Goal: Task Accomplishment & Management: Complete application form

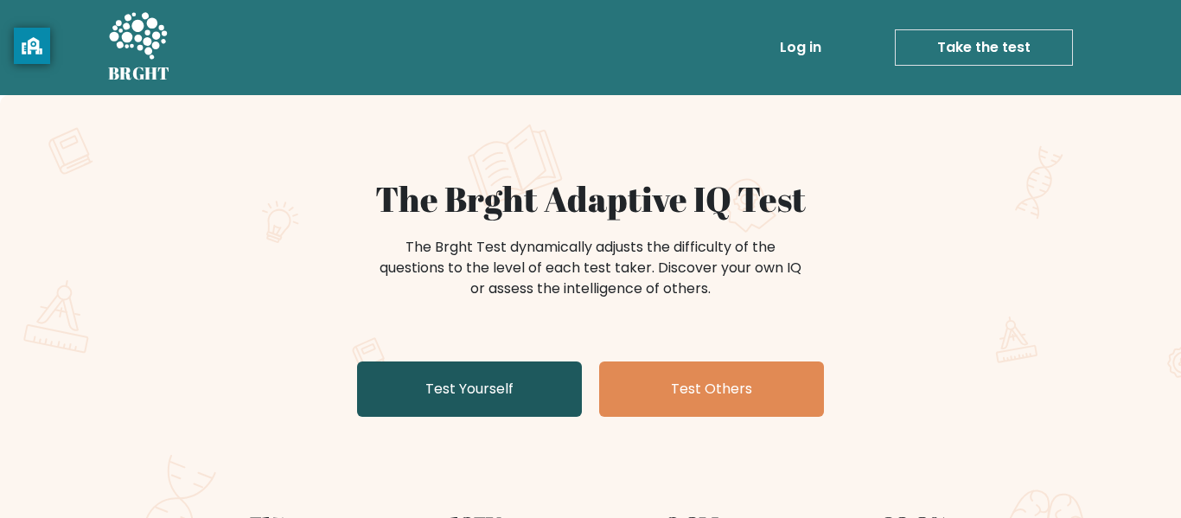
click at [515, 405] on link "Test Yourself" at bounding box center [469, 388] width 225 height 55
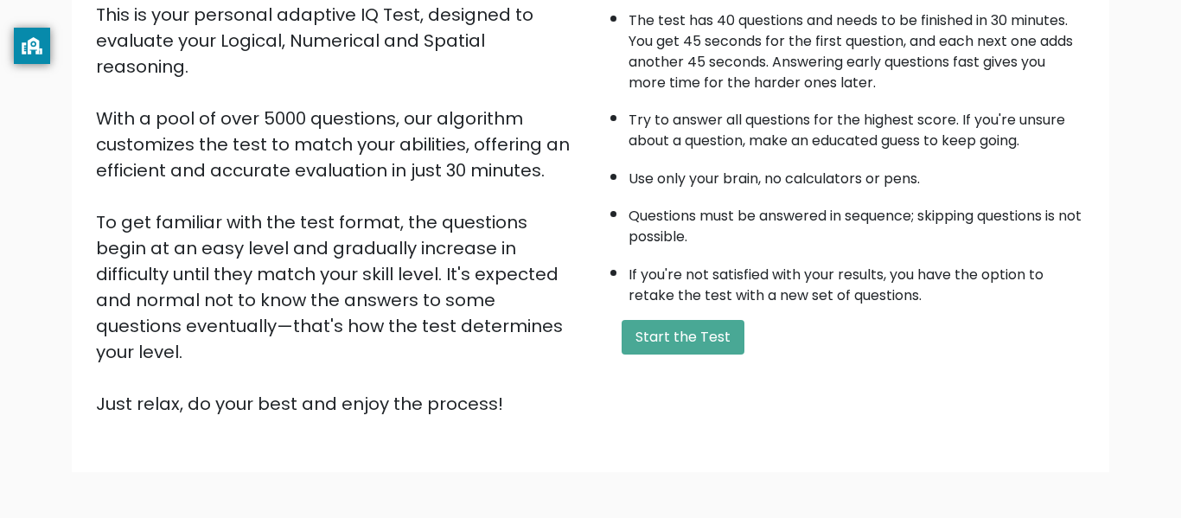
scroll to position [212, 0]
click at [666, 342] on button "Start the Test" at bounding box center [683, 336] width 123 height 35
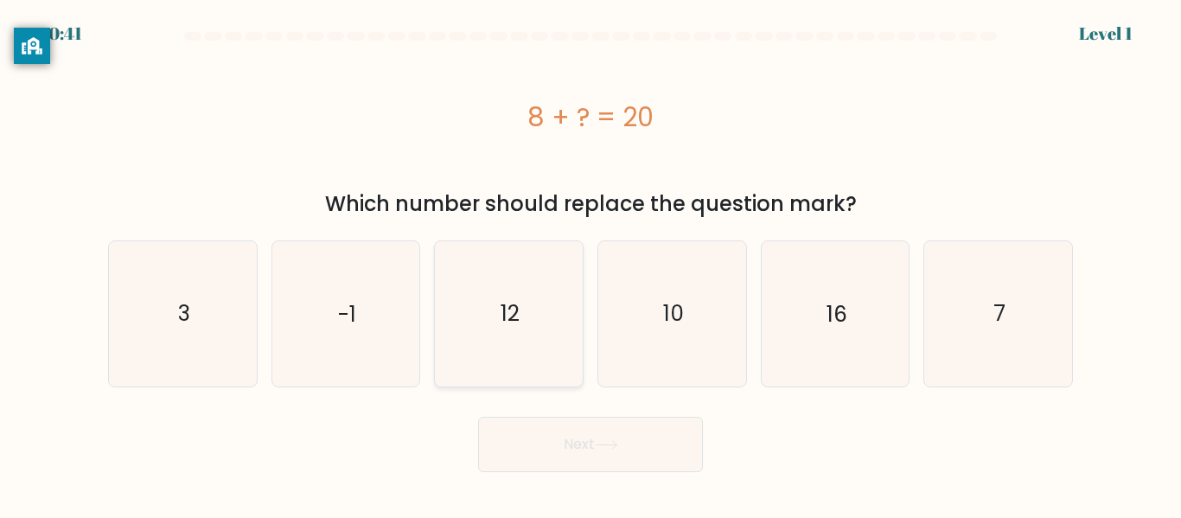
click at [501, 294] on icon "12" at bounding box center [509, 313] width 144 height 144
click at [591, 264] on input "c. 12" at bounding box center [591, 261] width 1 height 4
radio input "true"
click at [608, 433] on button "Next" at bounding box center [590, 444] width 225 height 55
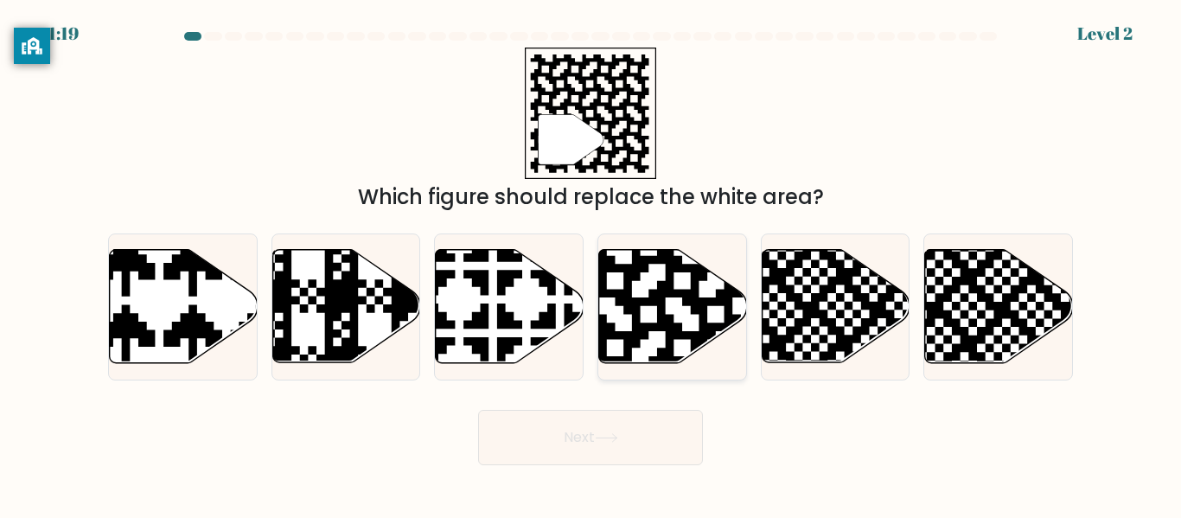
click at [661, 306] on icon at bounding box center [716, 247] width 268 height 268
click at [591, 264] on input "d." at bounding box center [591, 261] width 1 height 4
radio input "true"
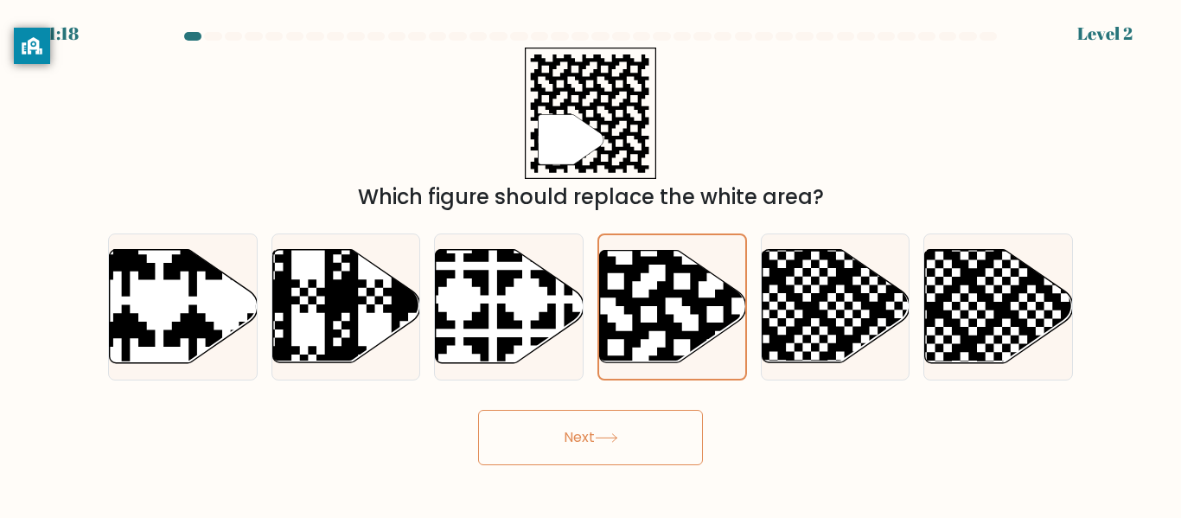
click at [621, 418] on button "Next" at bounding box center [590, 437] width 225 height 55
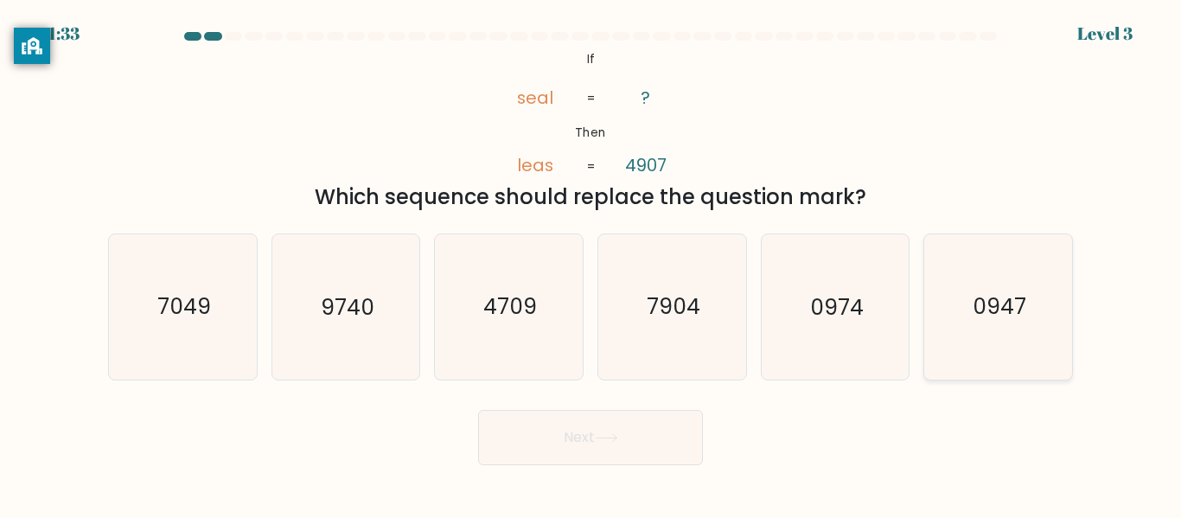
click at [975, 347] on icon "0947" at bounding box center [998, 306] width 144 height 144
click at [591, 264] on input "f. 0947" at bounding box center [591, 261] width 1 height 4
radio input "true"
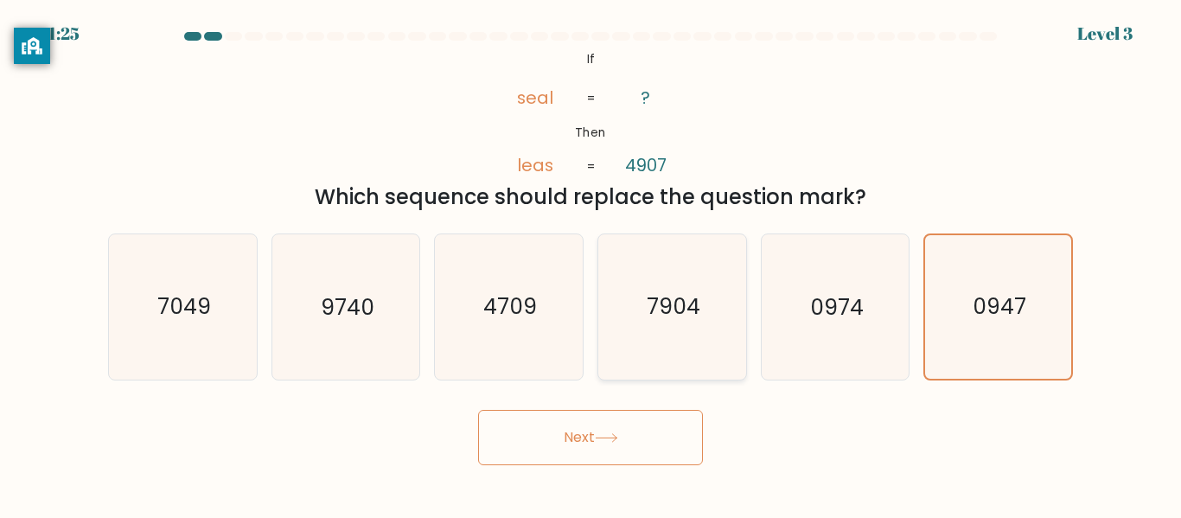
click at [702, 348] on icon "7904" at bounding box center [672, 306] width 144 height 144
click at [591, 264] on input "d. 7904" at bounding box center [591, 261] width 1 height 4
radio input "true"
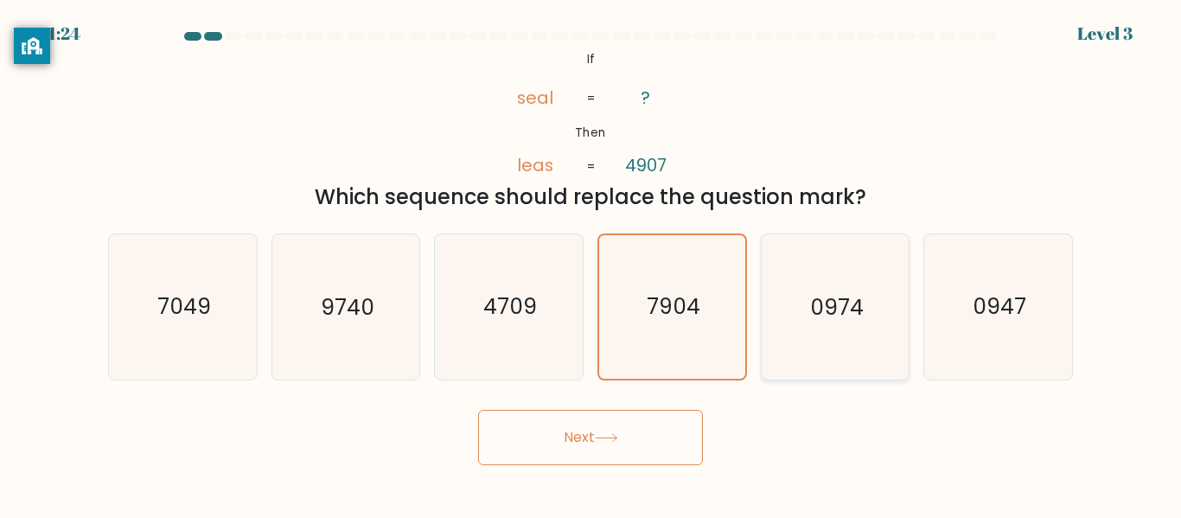
click at [851, 292] on text "0974" at bounding box center [837, 307] width 54 height 30
click at [591, 264] on input "e. 0974" at bounding box center [591, 261] width 1 height 4
radio input "true"
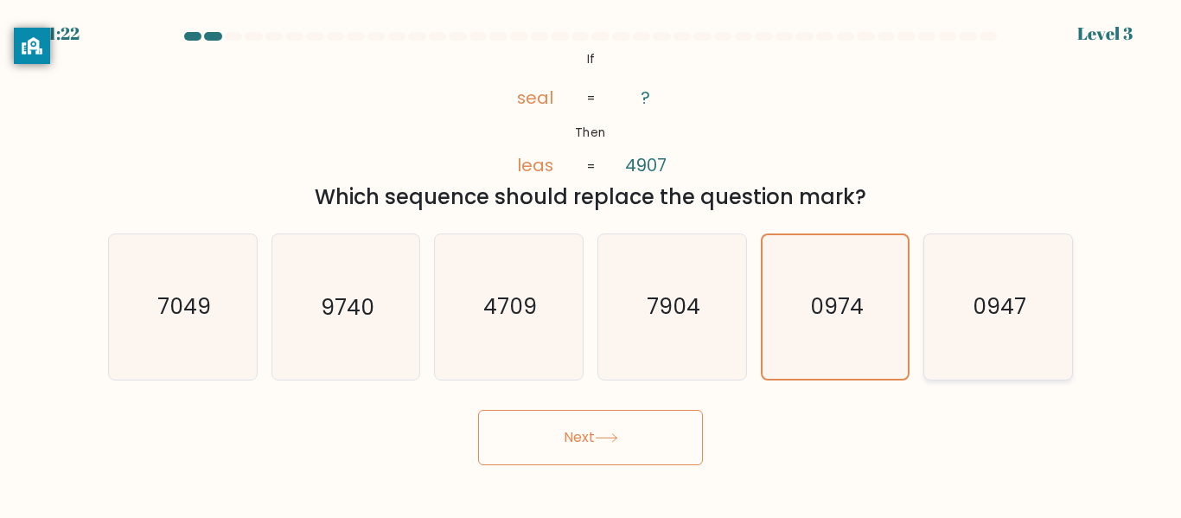
click at [963, 344] on icon "0947" at bounding box center [998, 306] width 144 height 144
click at [591, 264] on input "f. 0947" at bounding box center [591, 261] width 1 height 4
radio input "true"
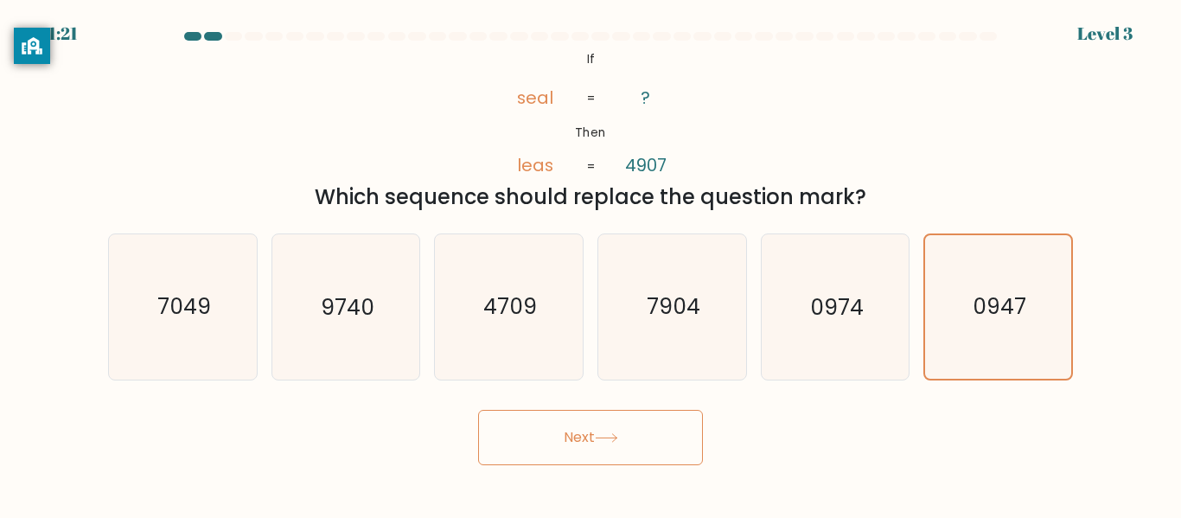
click at [649, 419] on button "Next" at bounding box center [590, 437] width 225 height 55
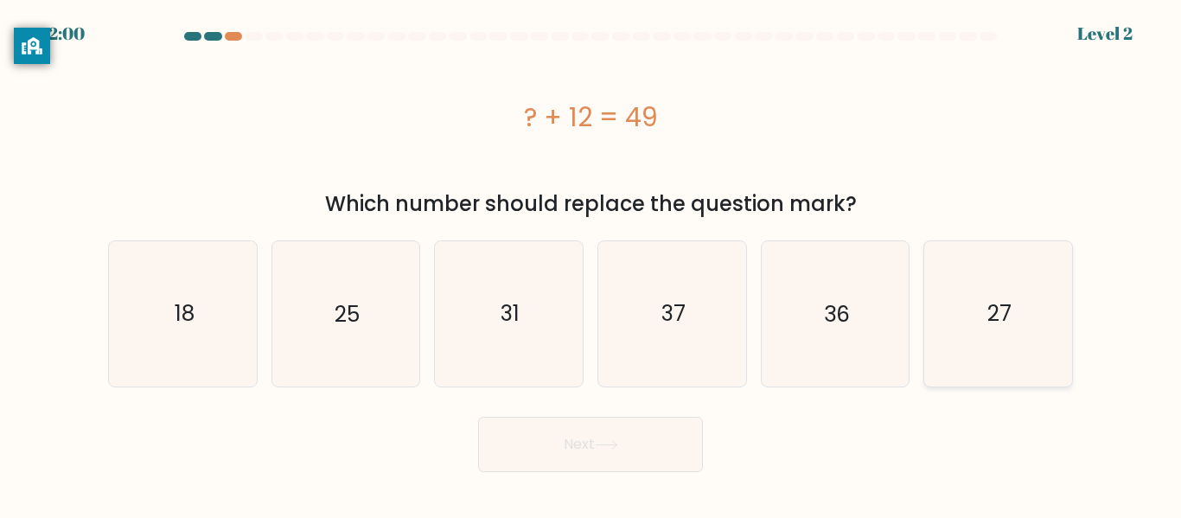
click at [1066, 324] on icon "27" at bounding box center [998, 313] width 144 height 144
click at [591, 264] on input "f. 27" at bounding box center [591, 261] width 1 height 4
radio input "true"
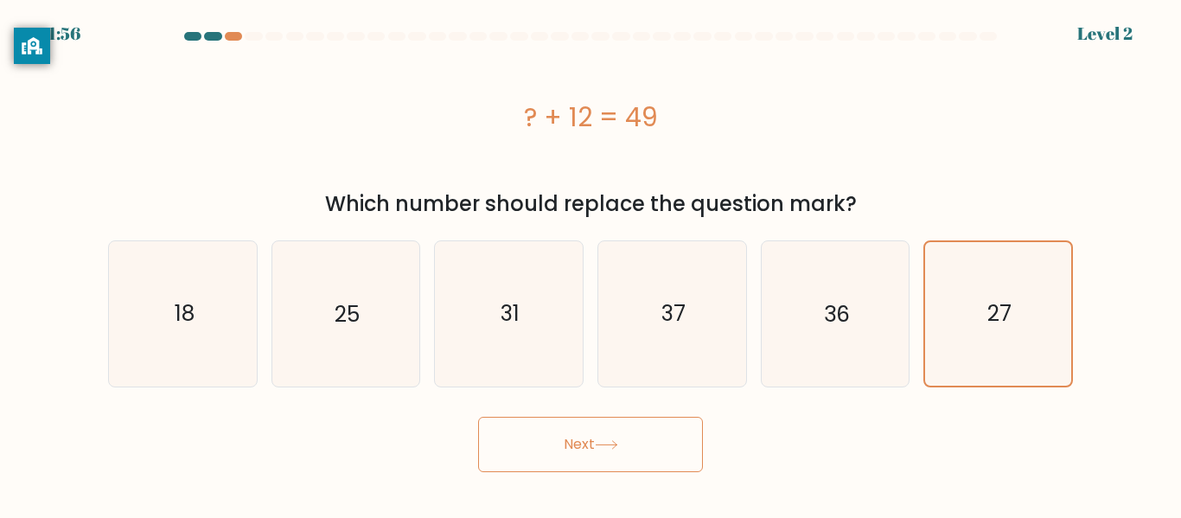
click at [632, 462] on button "Next" at bounding box center [590, 444] width 225 height 55
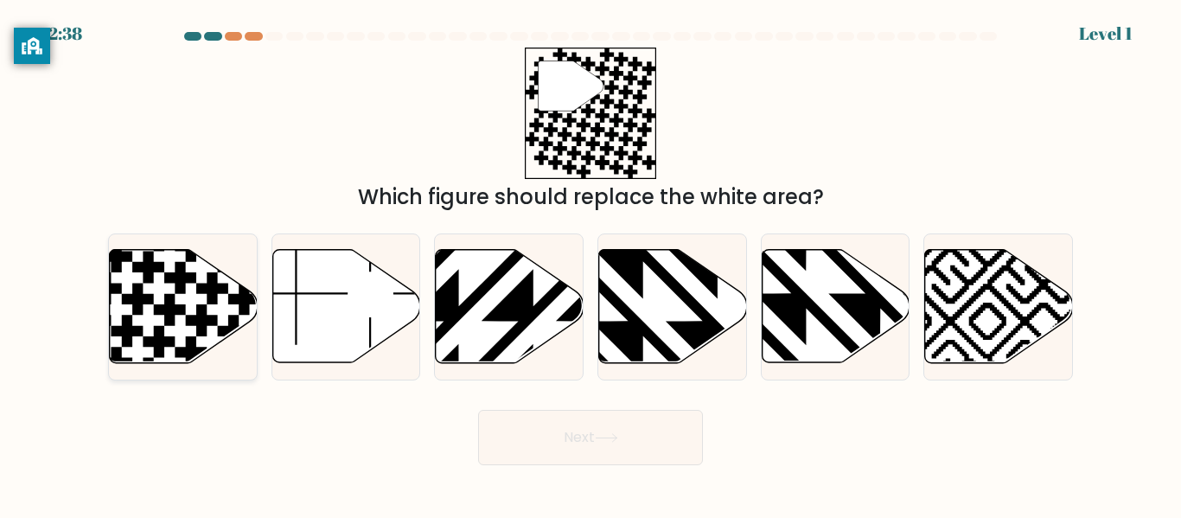
click at [202, 283] on icon at bounding box center [212, 288] width 32 height 32
click at [591, 264] on input "a." at bounding box center [591, 261] width 1 height 4
radio input "true"
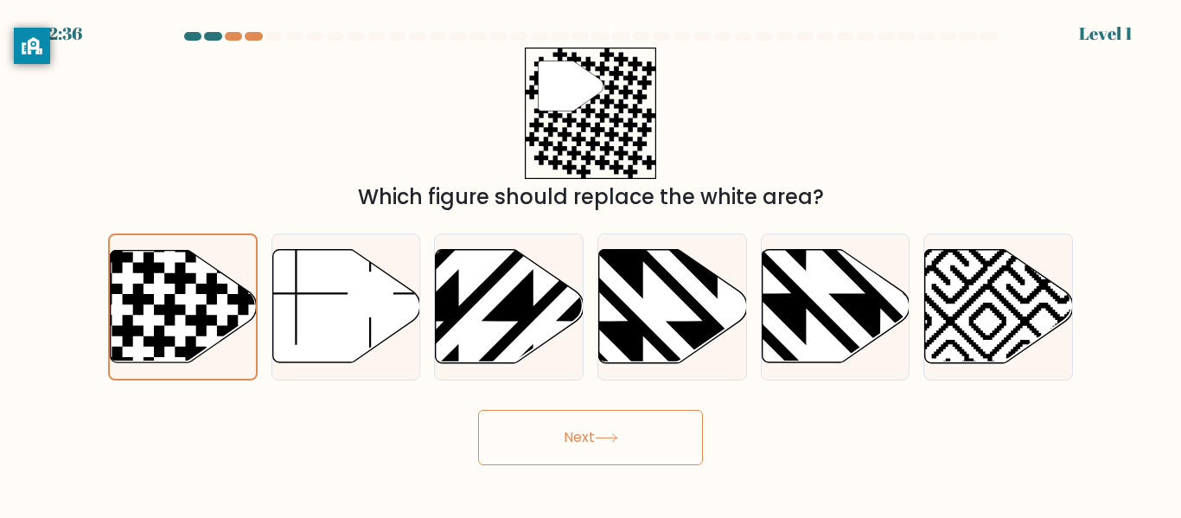
click at [608, 451] on button "Next" at bounding box center [590, 437] width 225 height 55
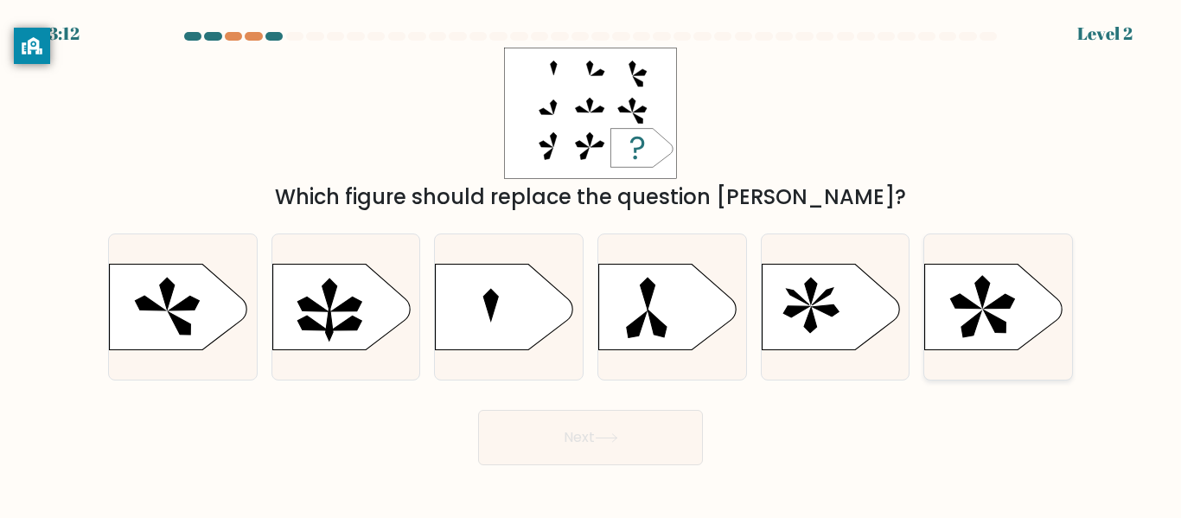
click at [995, 316] on icon at bounding box center [995, 321] width 22 height 23
click at [591, 264] on input "f." at bounding box center [591, 261] width 1 height 4
radio input "true"
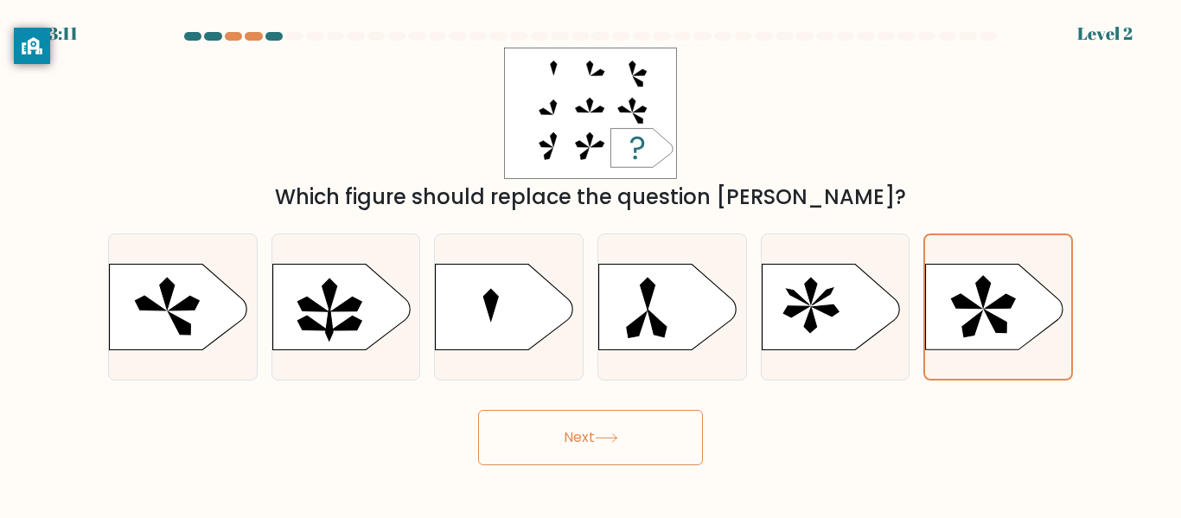
click at [636, 432] on button "Next" at bounding box center [590, 437] width 225 height 55
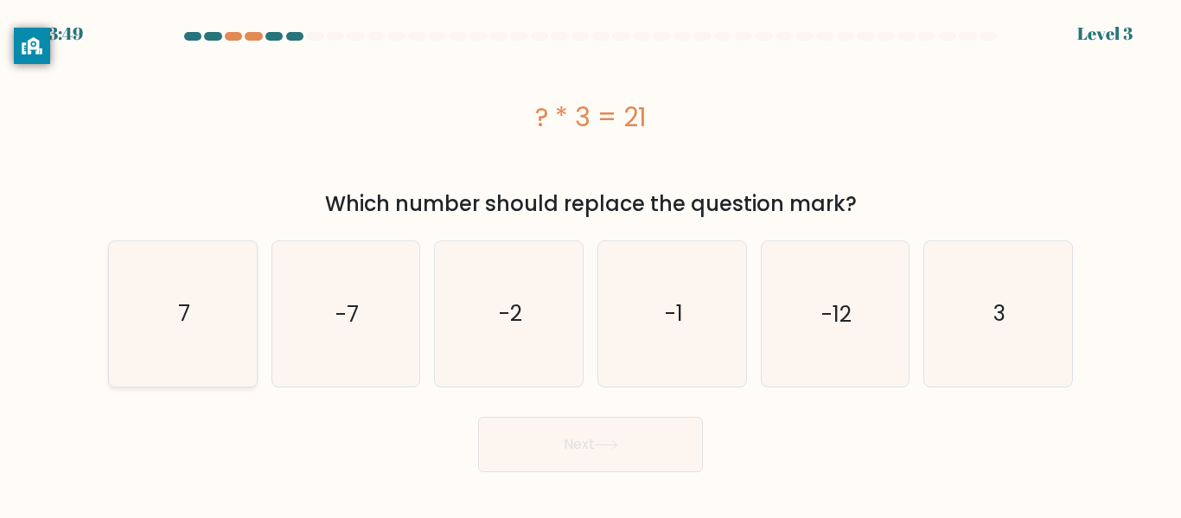
click at [132, 316] on icon "7" at bounding box center [183, 313] width 144 height 144
click at [591, 264] on input "a. 7" at bounding box center [591, 261] width 1 height 4
radio input "true"
click at [600, 444] on icon at bounding box center [606, 445] width 23 height 10
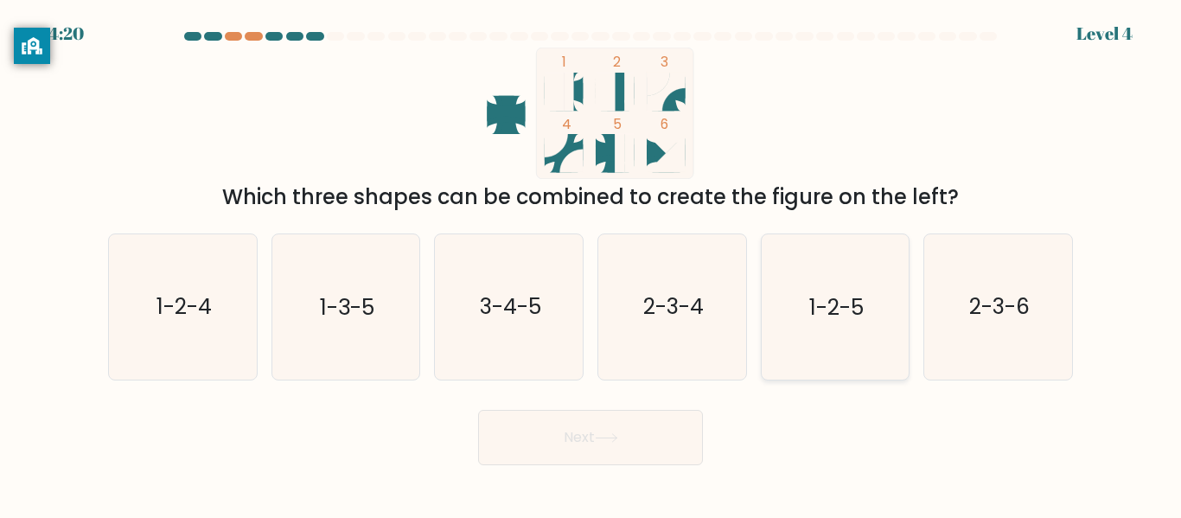
click at [900, 335] on icon "1-2-5" at bounding box center [835, 306] width 144 height 144
click at [591, 264] on input "e. 1-2-5" at bounding box center [591, 261] width 1 height 4
radio input "true"
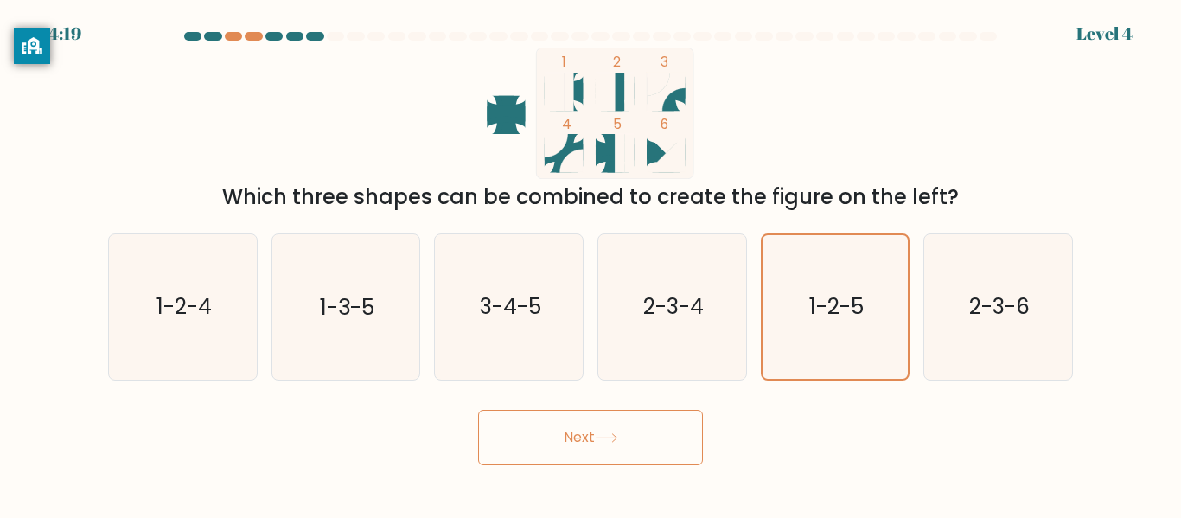
click at [648, 428] on button "Next" at bounding box center [590, 437] width 225 height 55
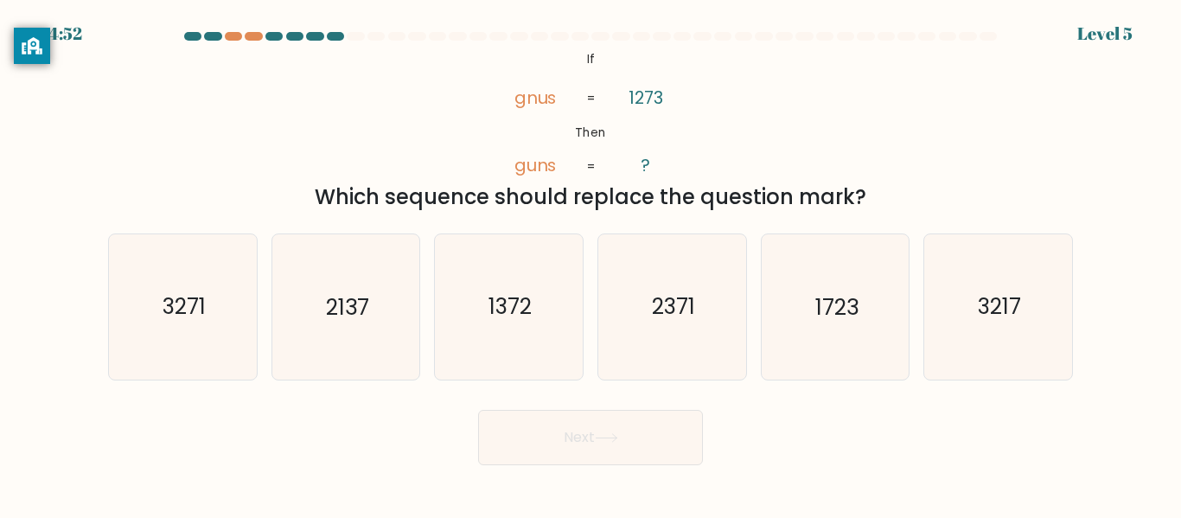
click at [208, 40] on div at bounding box center [212, 36] width 17 height 9
click at [864, 319] on icon "1723" at bounding box center [835, 306] width 144 height 144
click at [591, 264] on input "e. 1723" at bounding box center [591, 261] width 1 height 4
radio input "true"
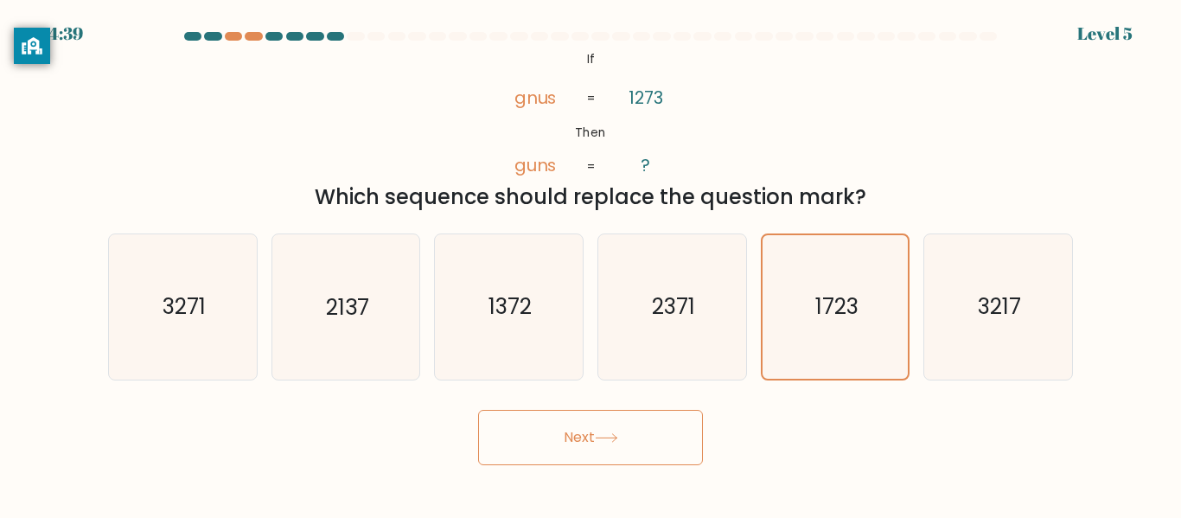
click at [568, 447] on button "Next" at bounding box center [590, 437] width 225 height 55
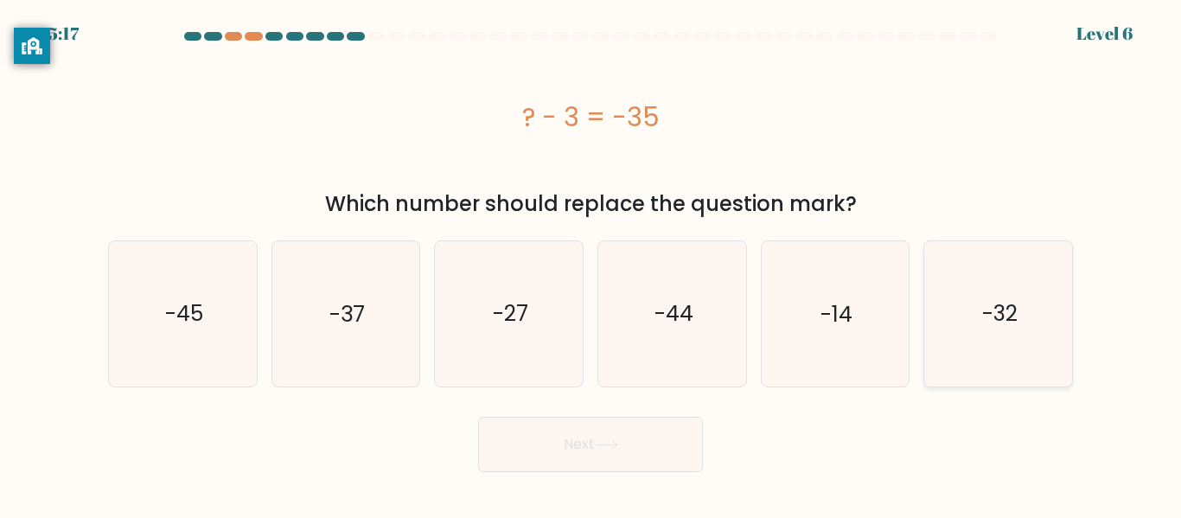
click at [1036, 323] on icon "-32" at bounding box center [998, 313] width 144 height 144
click at [591, 264] on input "f. -32" at bounding box center [591, 261] width 1 height 4
radio input "true"
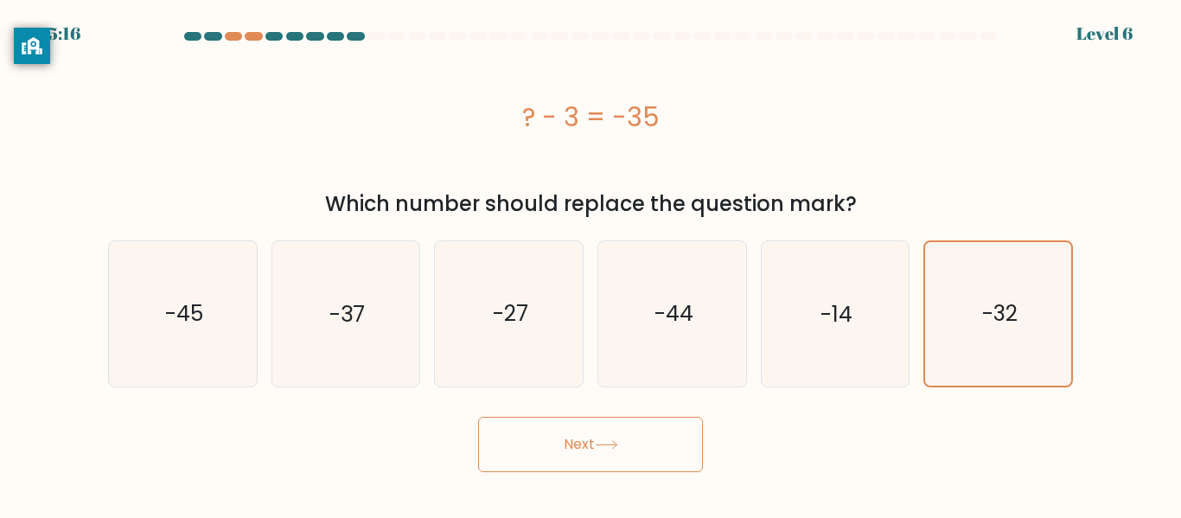
click at [637, 458] on button "Next" at bounding box center [590, 444] width 225 height 55
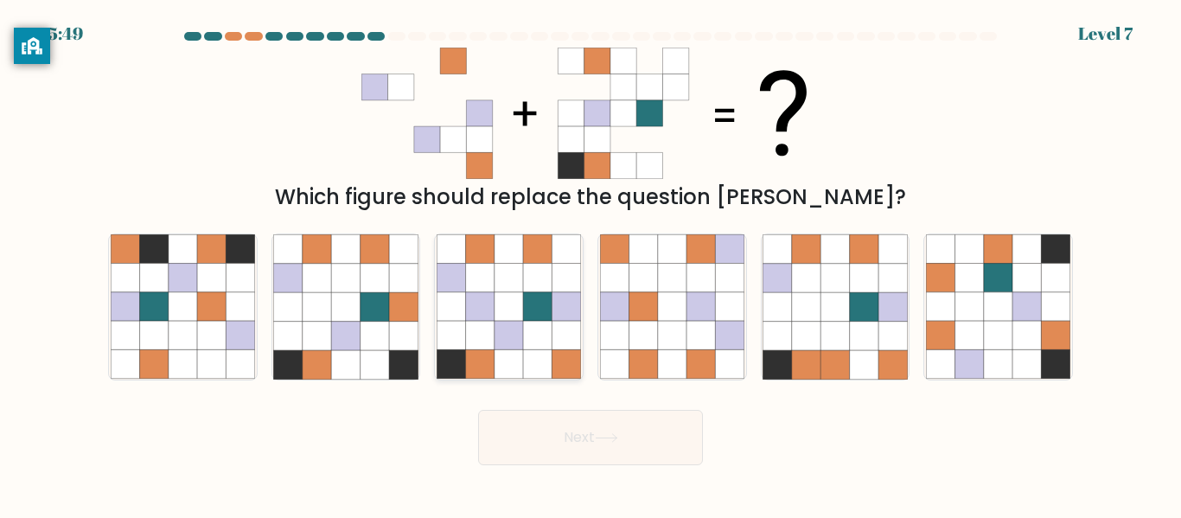
click at [521, 322] on icon at bounding box center [509, 336] width 29 height 29
click at [591, 264] on input "c." at bounding box center [591, 261] width 1 height 4
radio input "true"
click at [585, 428] on button "Next" at bounding box center [590, 437] width 225 height 55
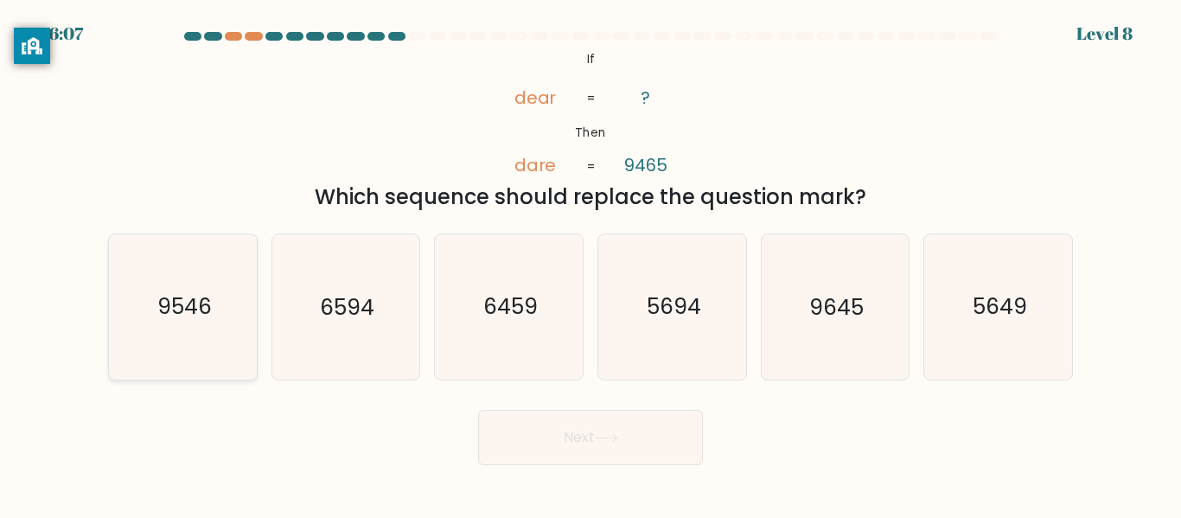
click at [194, 281] on icon "9546" at bounding box center [183, 306] width 144 height 144
click at [591, 264] on input "a. 9546" at bounding box center [591, 261] width 1 height 4
radio input "true"
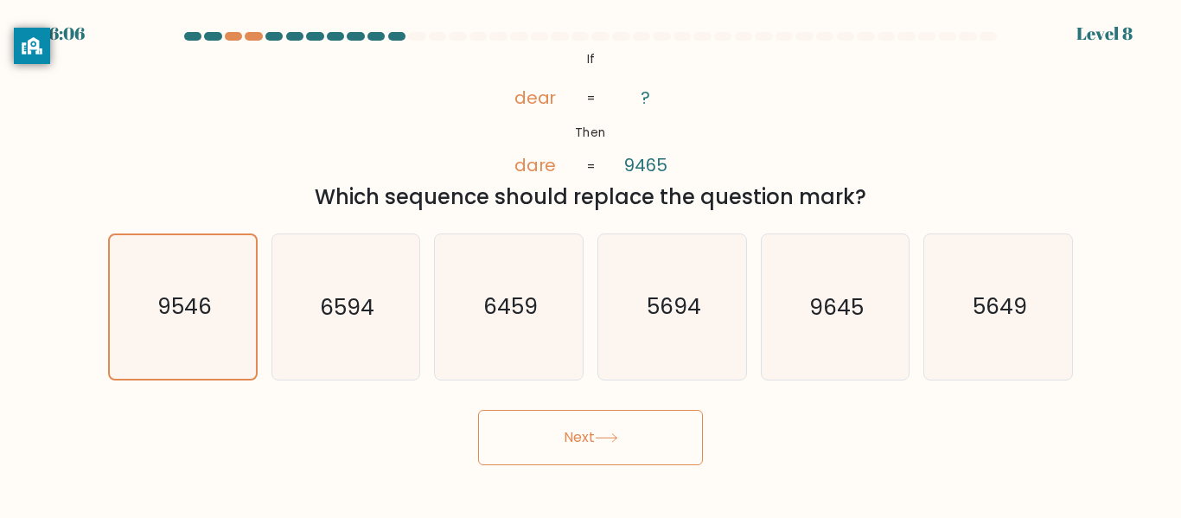
click at [634, 431] on button "Next" at bounding box center [590, 437] width 225 height 55
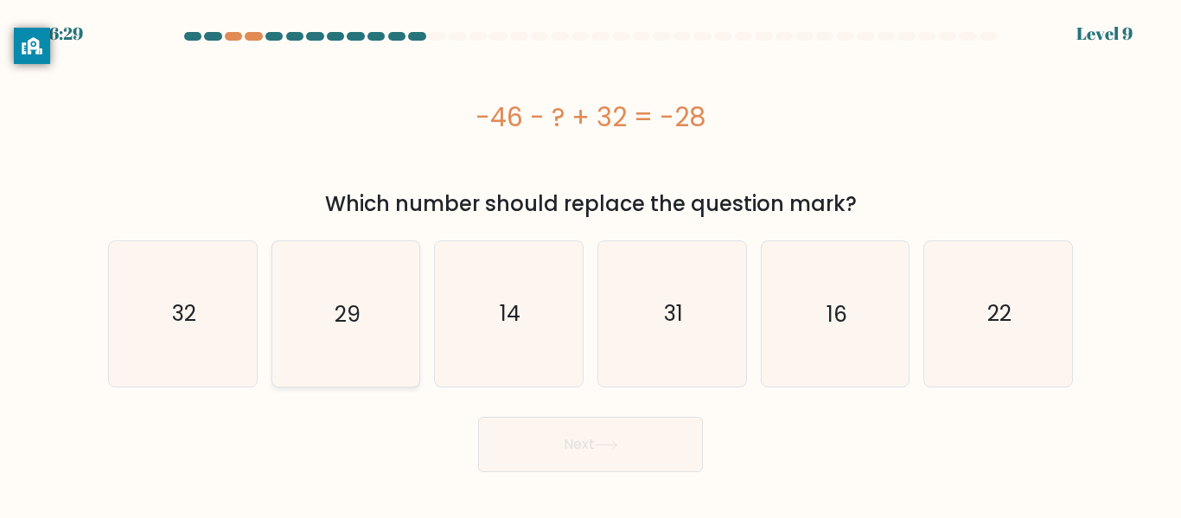
click at [387, 332] on icon "29" at bounding box center [345, 313] width 144 height 144
click at [591, 264] on input "b. 29" at bounding box center [591, 261] width 1 height 4
radio input "true"
click at [662, 458] on button "Next" at bounding box center [590, 444] width 225 height 55
